Goal: Task Accomplishment & Management: Use online tool/utility

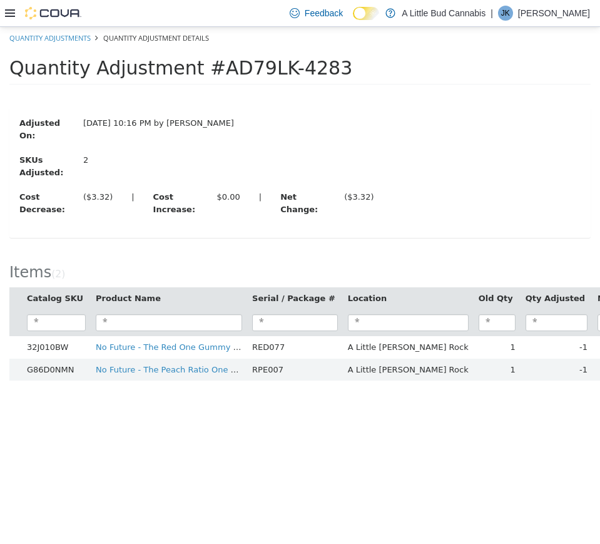
drag, startPoint x: 308, startPoint y: 70, endPoint x: 14, endPoint y: 72, distance: 294.2
click at [14, 72] on span "Quantity Adjustment #AD79LK-4283" at bounding box center [180, 68] width 343 height 22
copy span "Quantity Adjustment #AD79LK-4283"
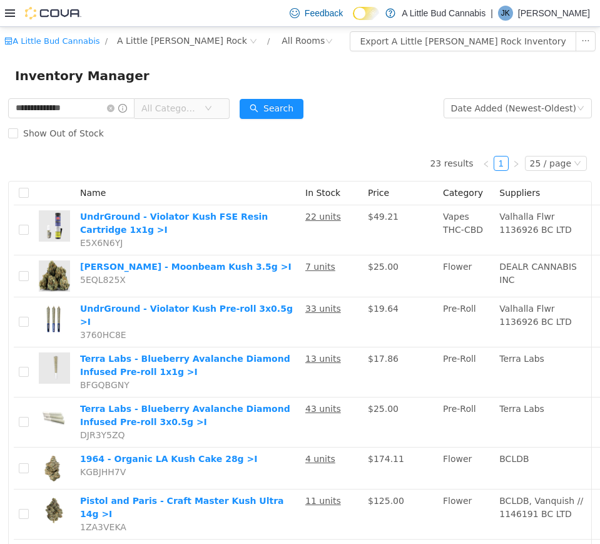
click at [12, 24] on div at bounding box center [43, 13] width 76 height 26
click at [13, 16] on icon at bounding box center [10, 13] width 10 height 8
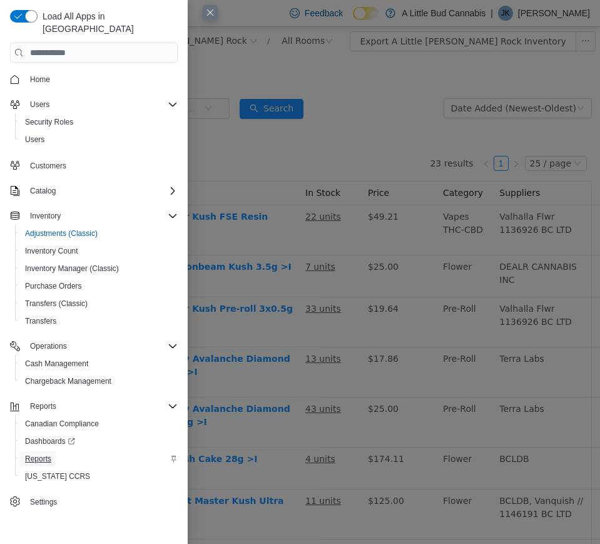
click at [46, 454] on span "Reports" at bounding box center [38, 459] width 26 height 10
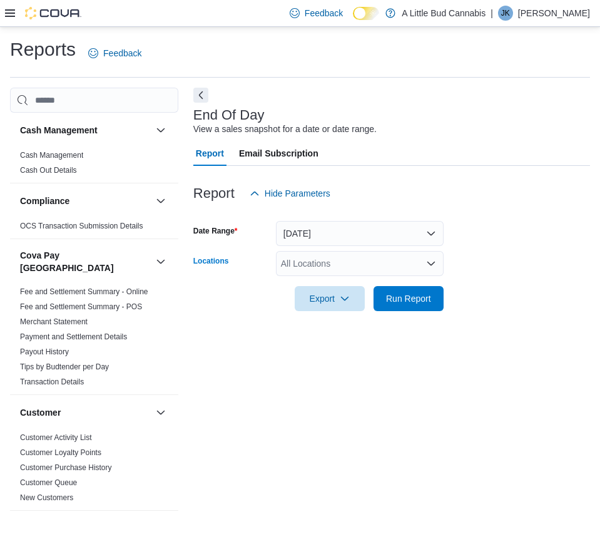
click at [340, 257] on div "All Locations" at bounding box center [360, 263] width 168 height 25
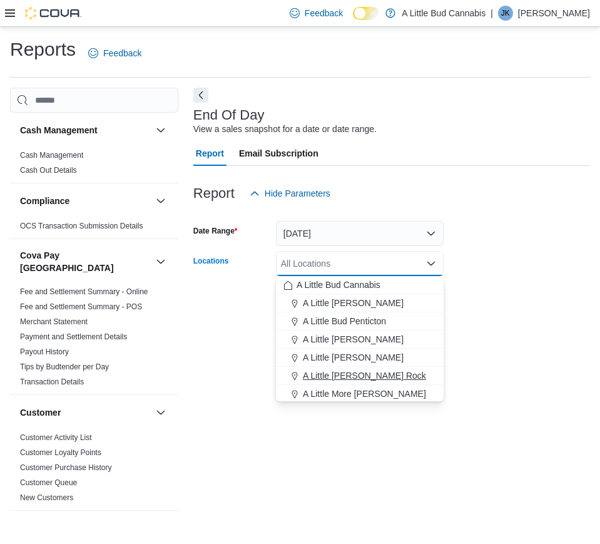
click at [346, 382] on button "A Little [PERSON_NAME] Rock" at bounding box center [360, 376] width 168 height 18
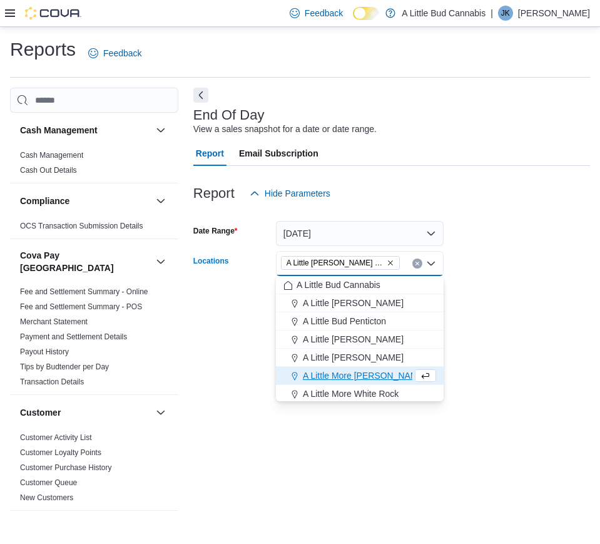
click at [463, 335] on div "End Of Day View a sales snapshot for a date or date range. Report Email Subscri…" at bounding box center [391, 304] width 397 height 433
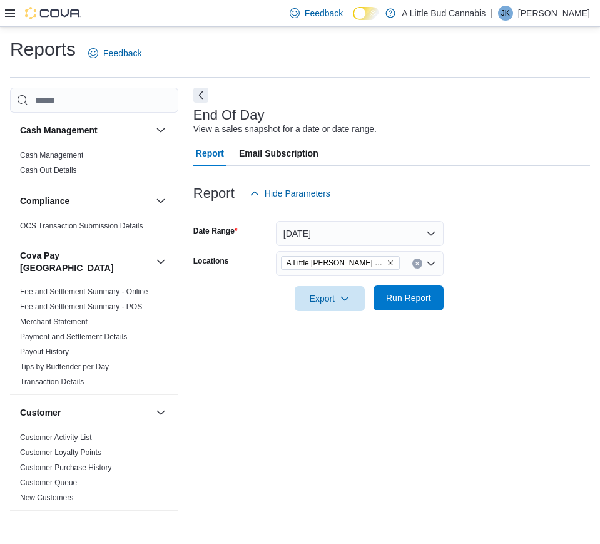
click at [422, 294] on span "Run Report" at bounding box center [408, 298] width 45 height 13
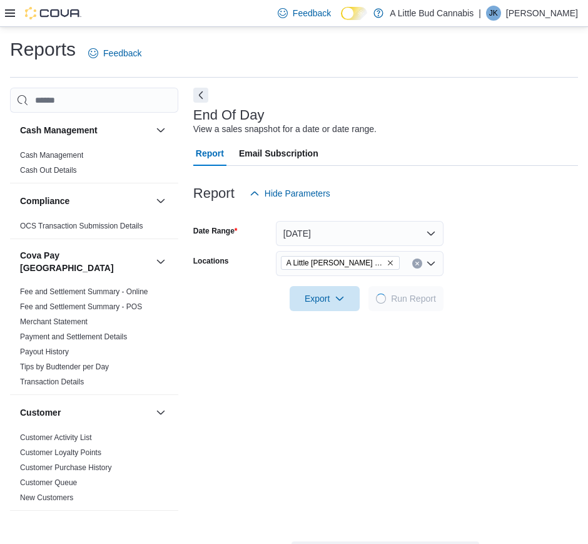
click at [208, 93] on div "End Of Day View a sales snapshot for a date or date range. Report Email Subscri…" at bounding box center [385, 445] width 385 height 714
click at [207, 93] on button "Next" at bounding box center [200, 94] width 15 height 15
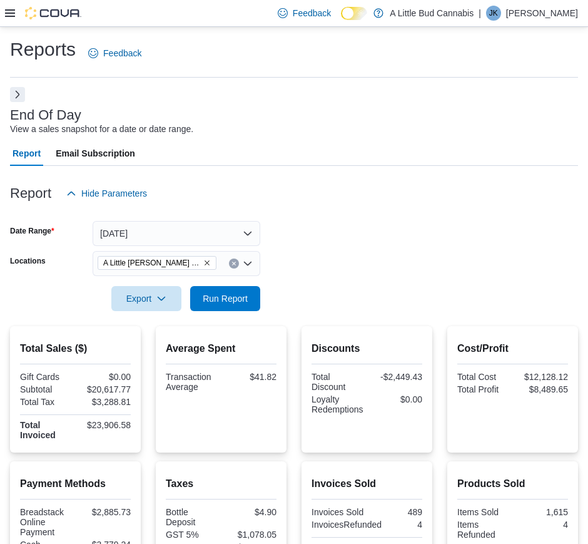
click at [24, 101] on button "Next" at bounding box center [17, 94] width 15 height 15
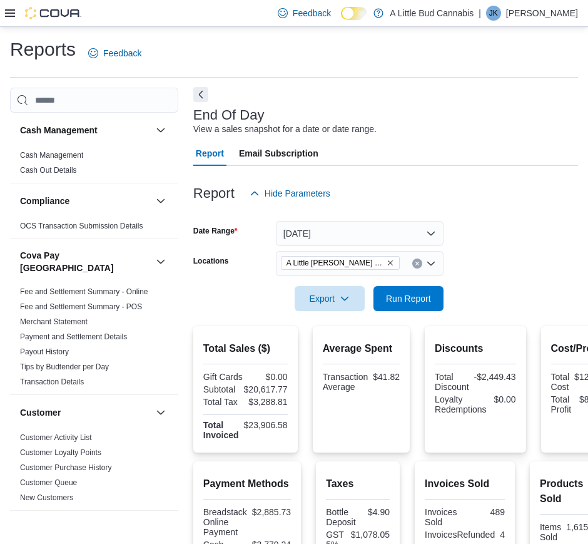
click at [202, 95] on button "Next" at bounding box center [200, 94] width 15 height 15
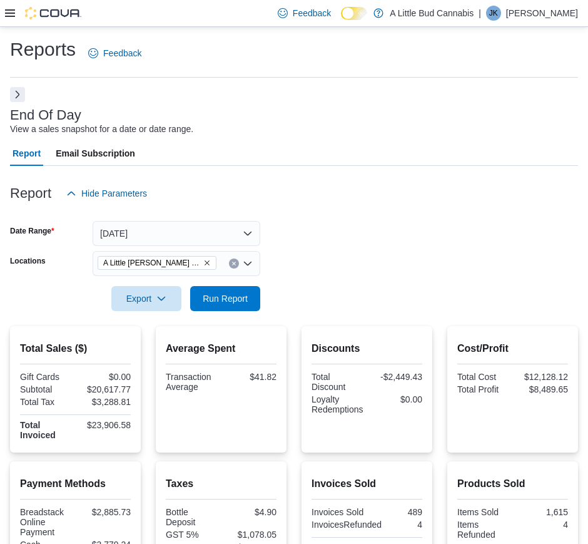
click at [21, 88] on button "Next" at bounding box center [17, 94] width 15 height 15
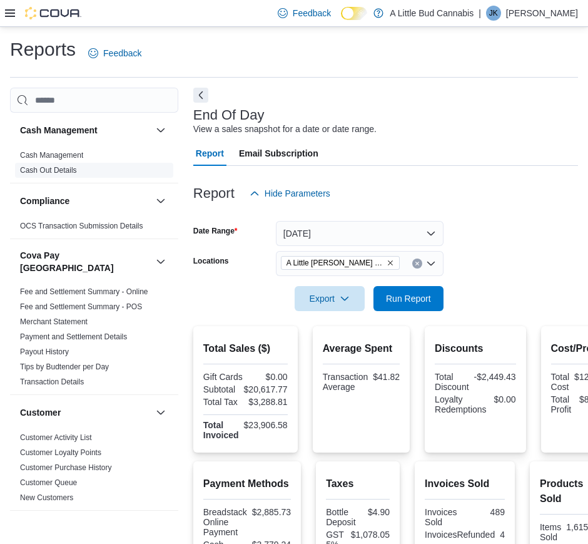
click at [55, 170] on link "Cash Out Details" at bounding box center [48, 170] width 57 height 9
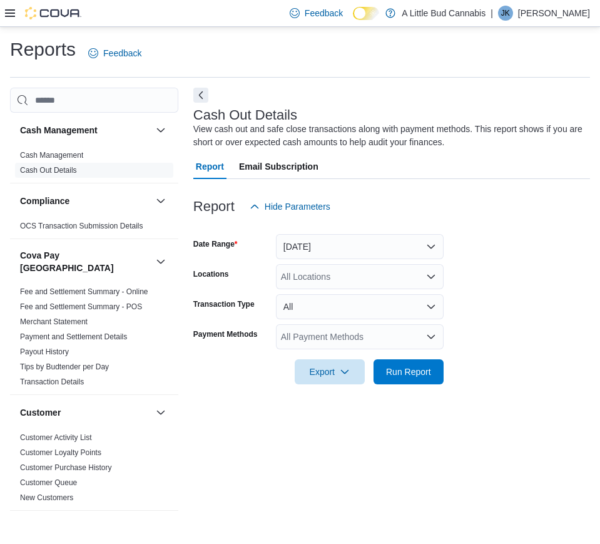
click at [363, 269] on div "All Locations" at bounding box center [360, 276] width 168 height 25
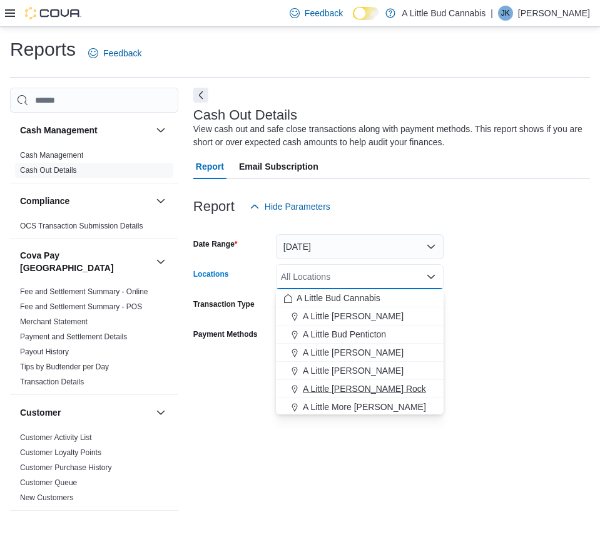
click at [374, 384] on span "A Little [PERSON_NAME] Rock" at bounding box center [364, 388] width 123 height 13
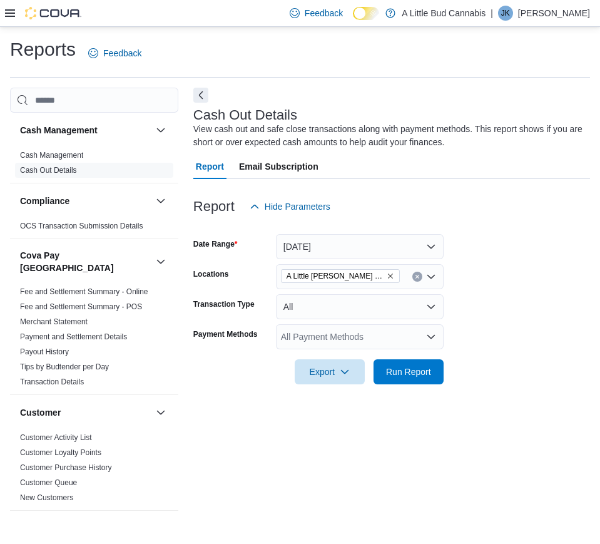
click at [464, 369] on form "Date Range [DATE] Locations A Little [PERSON_NAME] Rock Transaction Type All Pa…" at bounding box center [391, 301] width 397 height 165
click at [426, 377] on span "Run Report" at bounding box center [408, 371] width 45 height 13
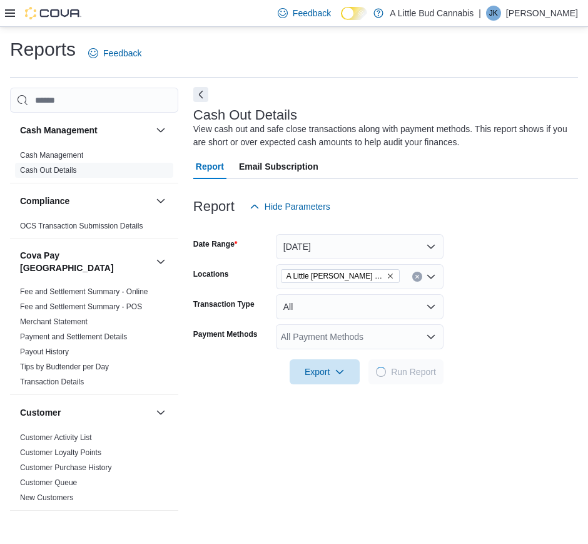
click at [195, 90] on button "Next" at bounding box center [200, 94] width 15 height 15
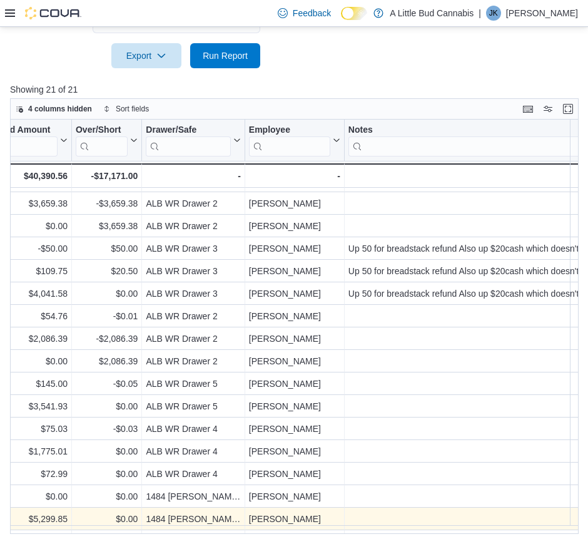
scroll to position [63, 406]
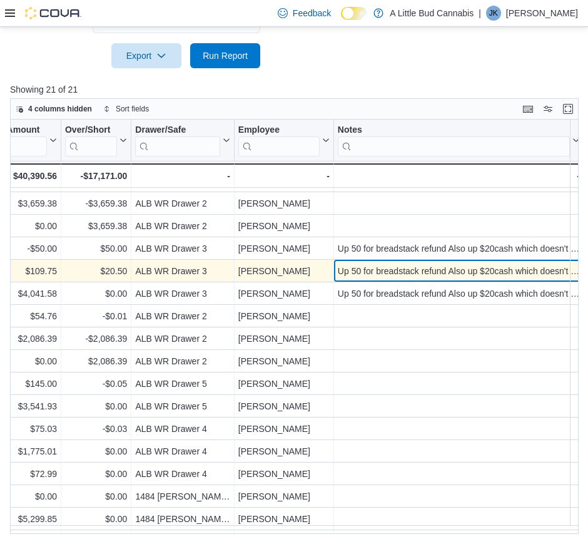
click at [550, 268] on div "Up 50 for breadstack refund Also up $20cash which doesn't make sense. Tried to …" at bounding box center [459, 271] width 242 height 15
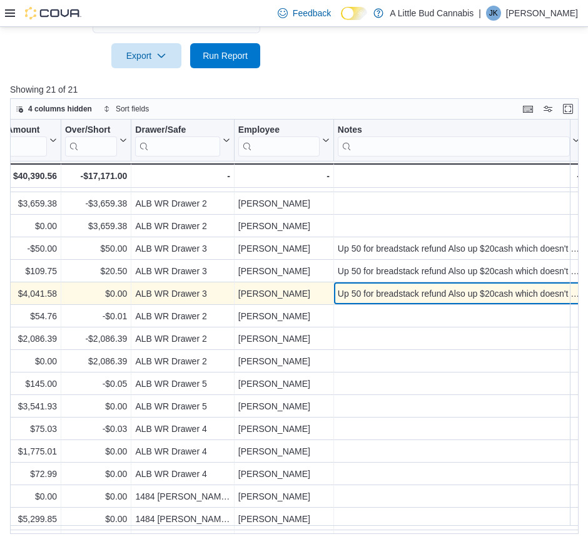
drag, startPoint x: 550, startPoint y: 269, endPoint x: 411, endPoint y: 300, distance: 142.0
click at [411, 300] on div "Up 50 for breadstack refund Also up $20cash which doesn't make sense. Tried to …" at bounding box center [459, 294] width 242 height 15
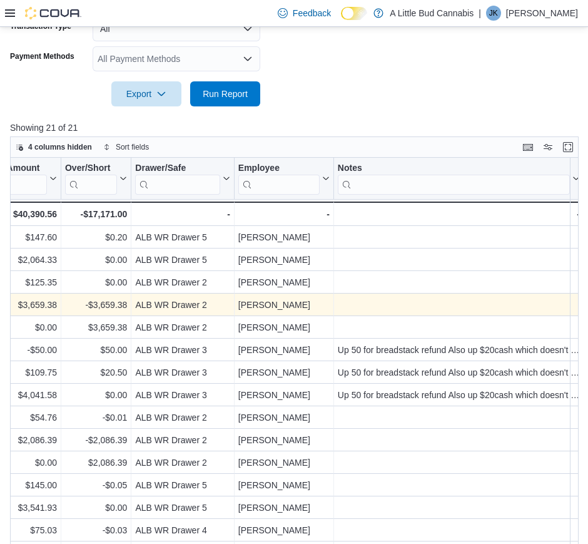
scroll to position [277, 0]
